Goal: Information Seeking & Learning: Learn about a topic

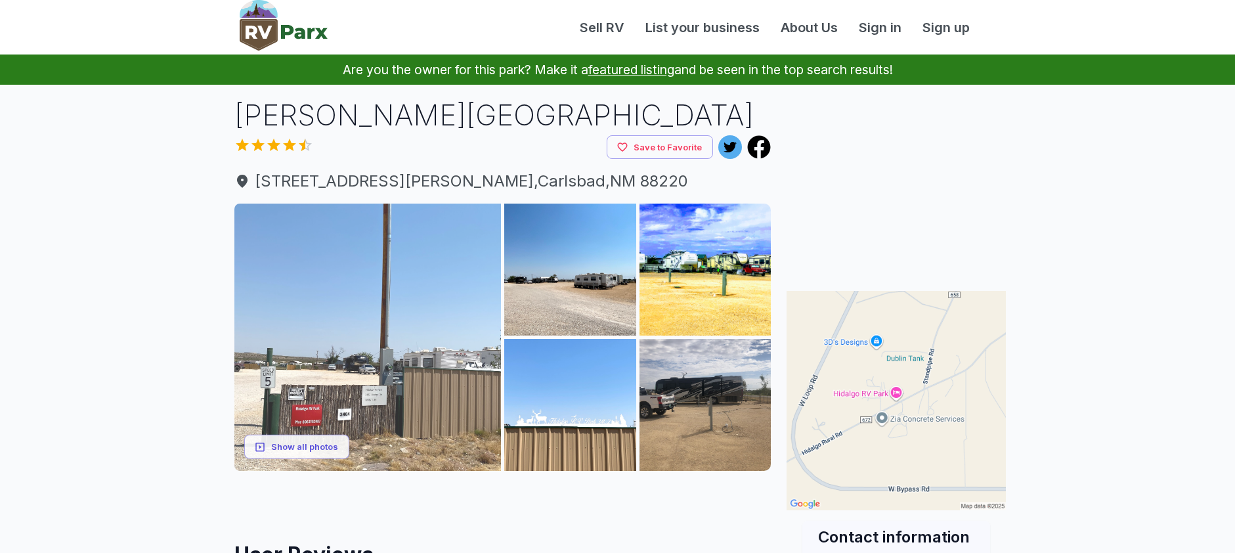
click at [416, 319] on img at bounding box center [367, 337] width 267 height 267
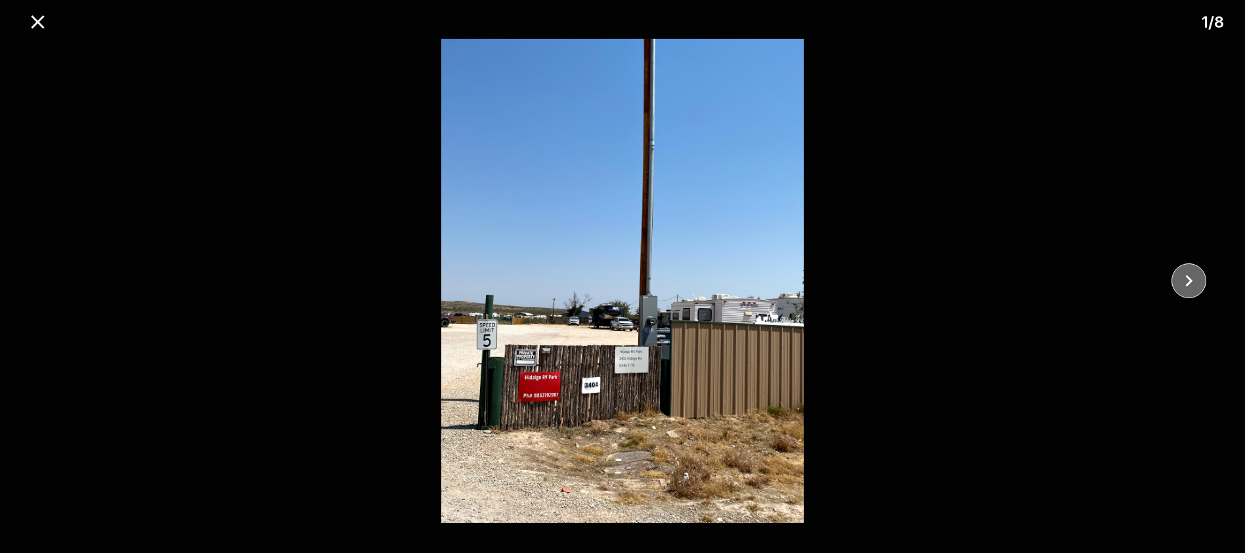
click at [1188, 276] on icon "close" at bounding box center [1189, 281] width 7 height 12
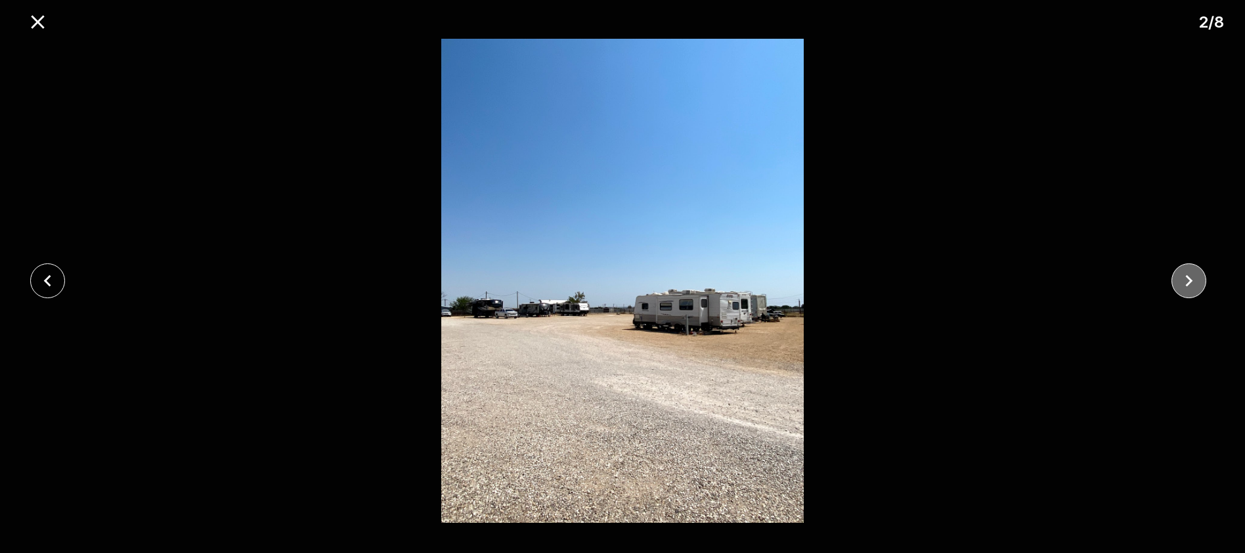
click at [1188, 276] on icon "close" at bounding box center [1189, 281] width 7 height 12
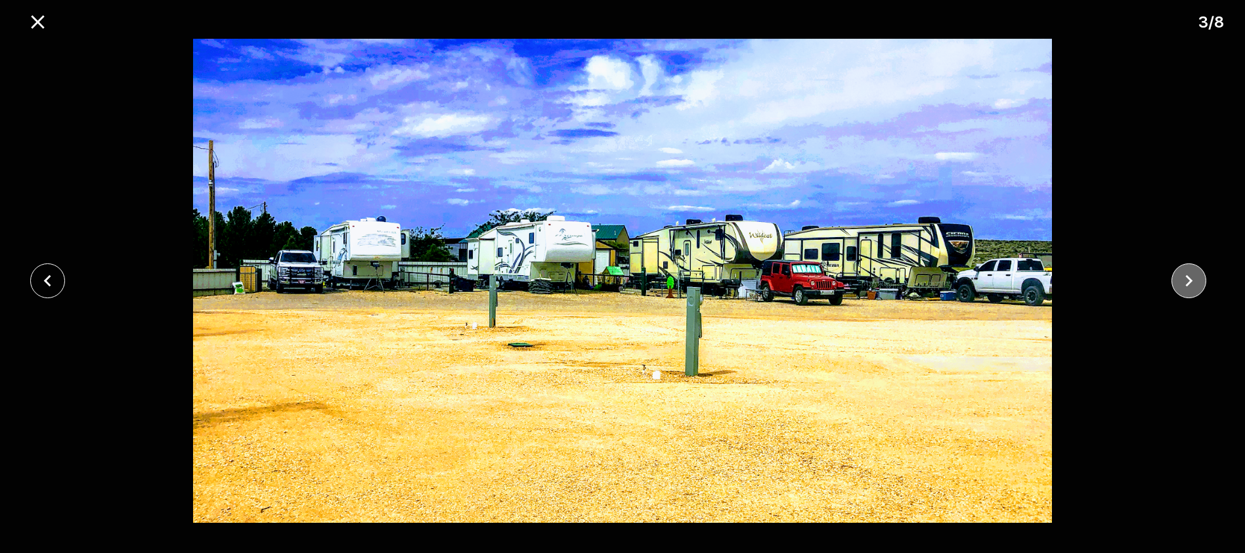
click at [1188, 276] on icon "close" at bounding box center [1189, 281] width 7 height 12
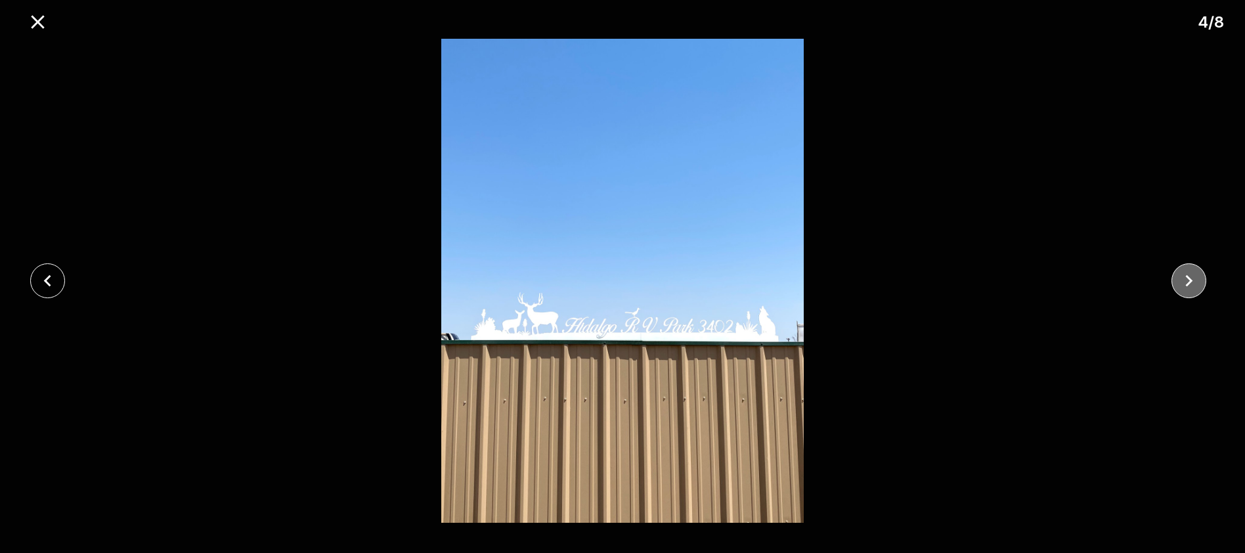
click at [1188, 276] on icon "close" at bounding box center [1189, 281] width 7 height 12
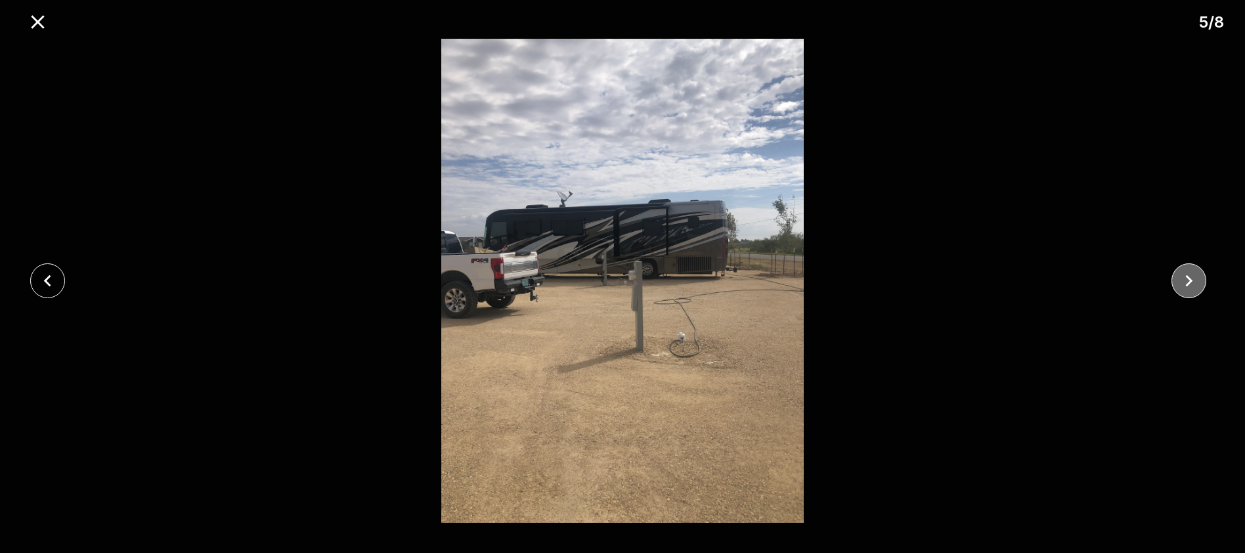
click at [1188, 276] on icon "close" at bounding box center [1189, 281] width 7 height 12
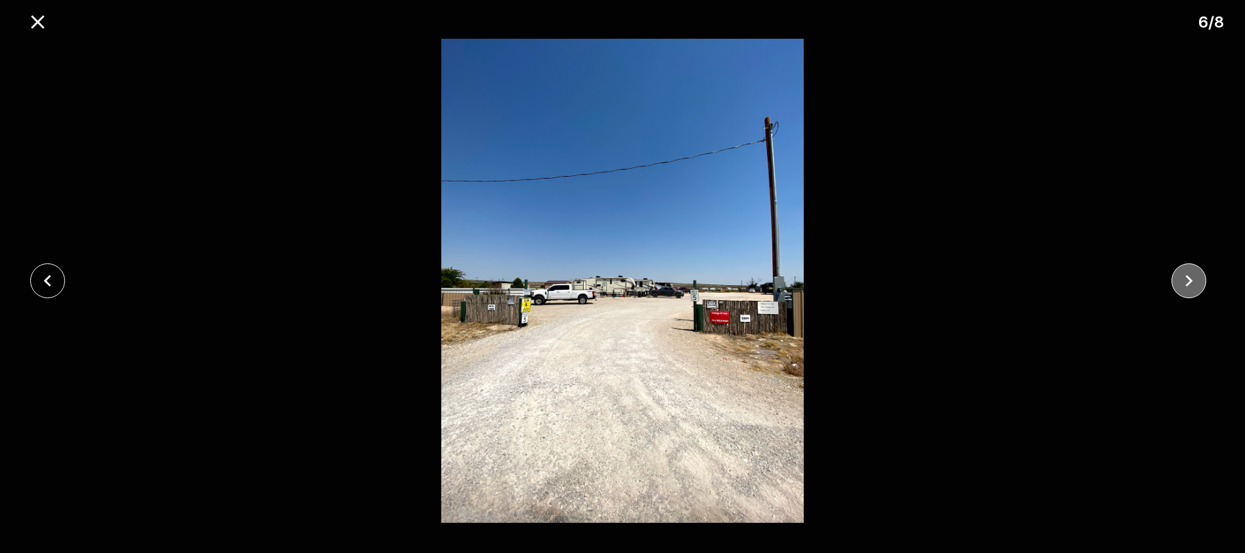
click at [1188, 276] on icon "close" at bounding box center [1189, 281] width 7 height 12
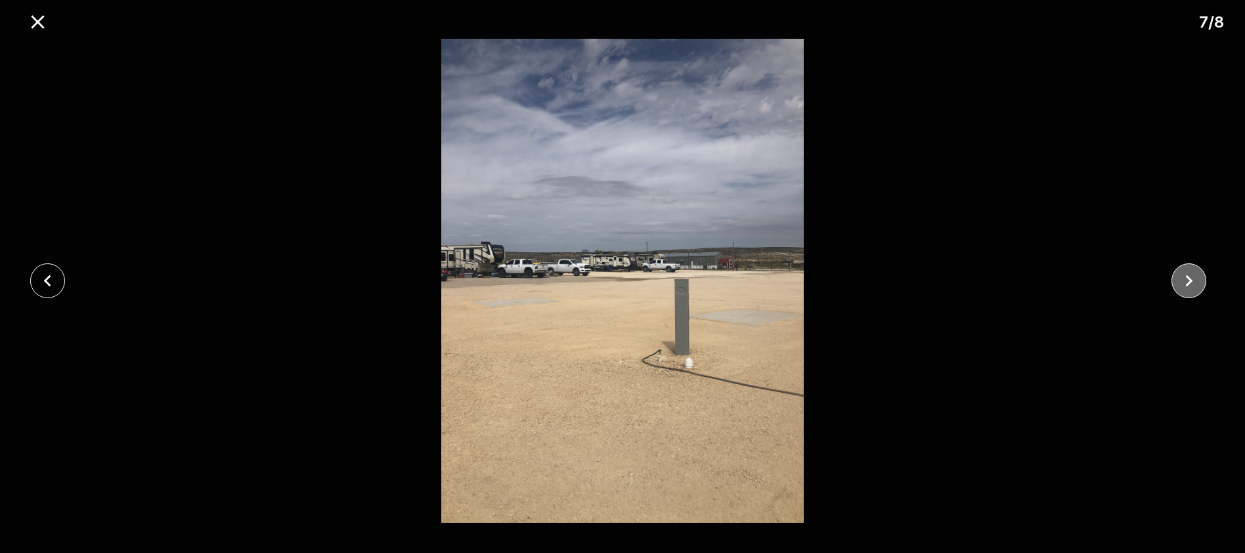
click at [1188, 288] on icon "close" at bounding box center [1188, 280] width 23 height 23
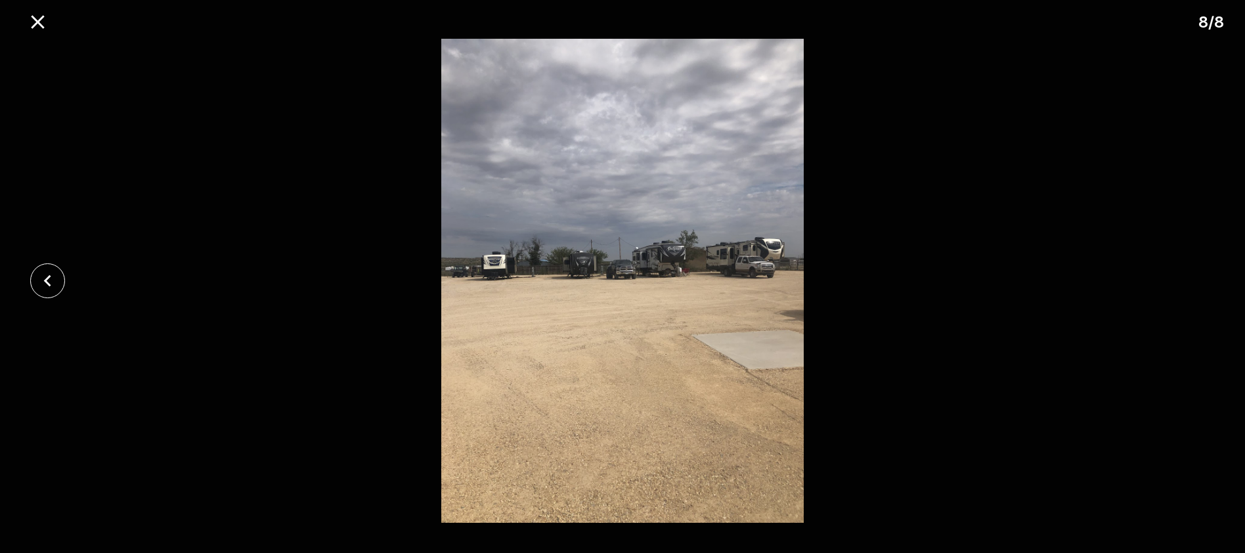
click at [1188, 288] on div at bounding box center [622, 281] width 1245 height 484
click at [49, 279] on icon "close" at bounding box center [47, 280] width 23 height 23
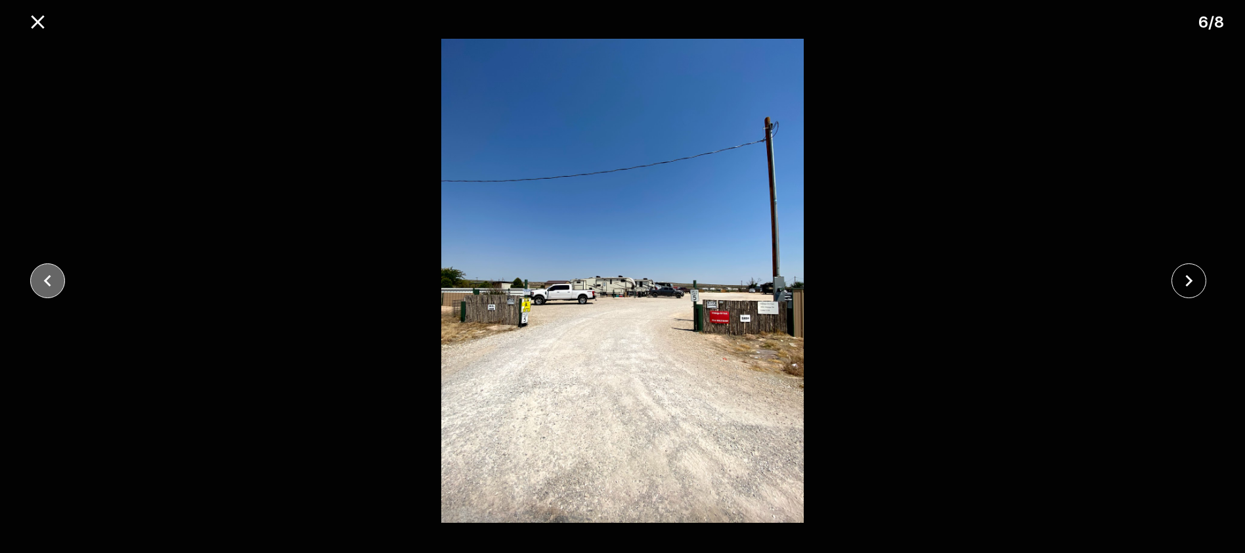
click at [49, 279] on icon "close" at bounding box center [47, 280] width 23 height 23
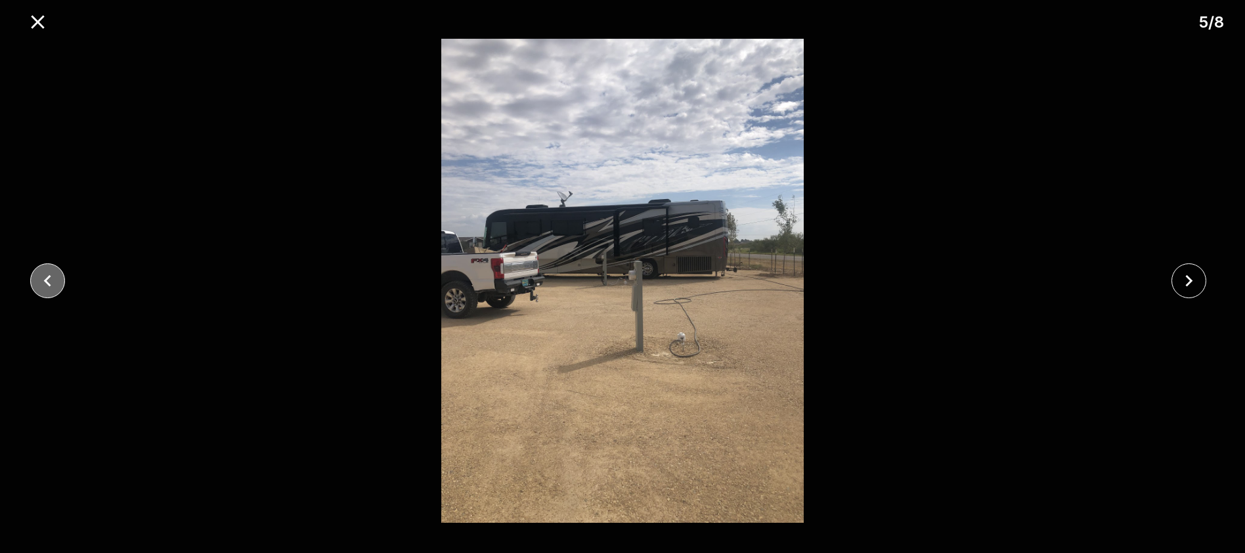
click at [49, 279] on icon "close" at bounding box center [47, 280] width 23 height 23
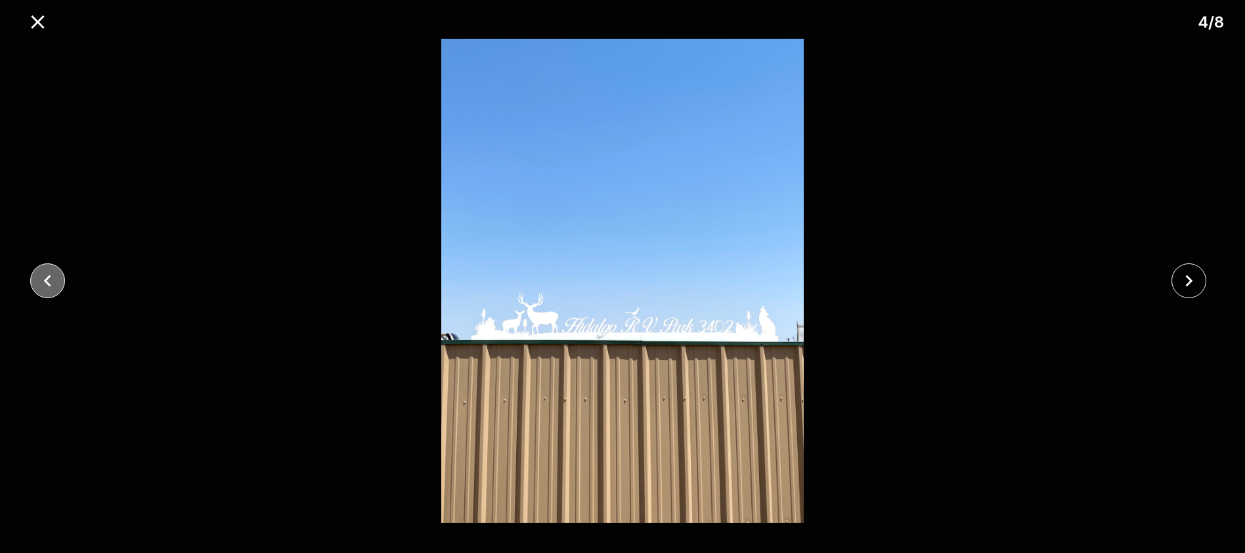
click at [45, 278] on icon "close" at bounding box center [47, 280] width 23 height 23
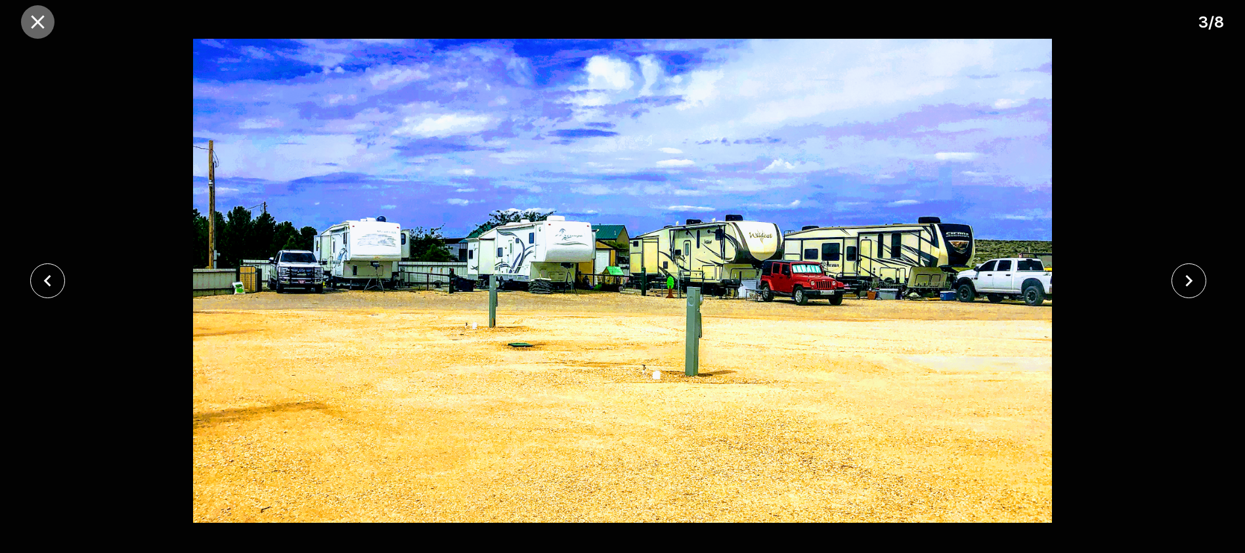
click at [35, 26] on icon "close" at bounding box center [37, 21] width 13 height 13
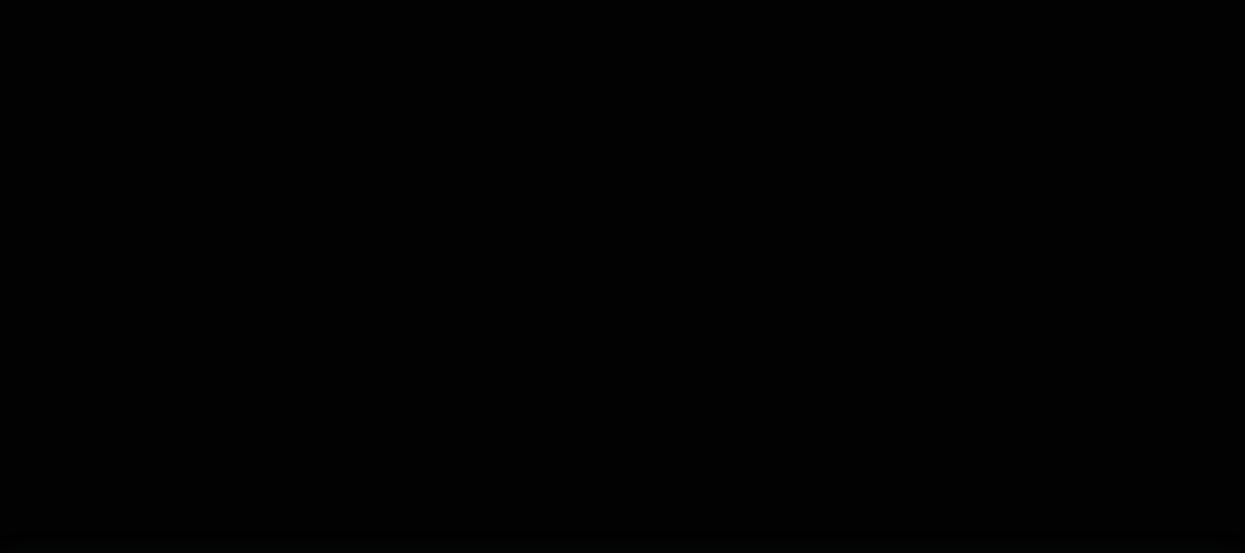
click at [35, 26] on div "3 / 8" at bounding box center [622, 276] width 1245 height 553
